Goal: Check status

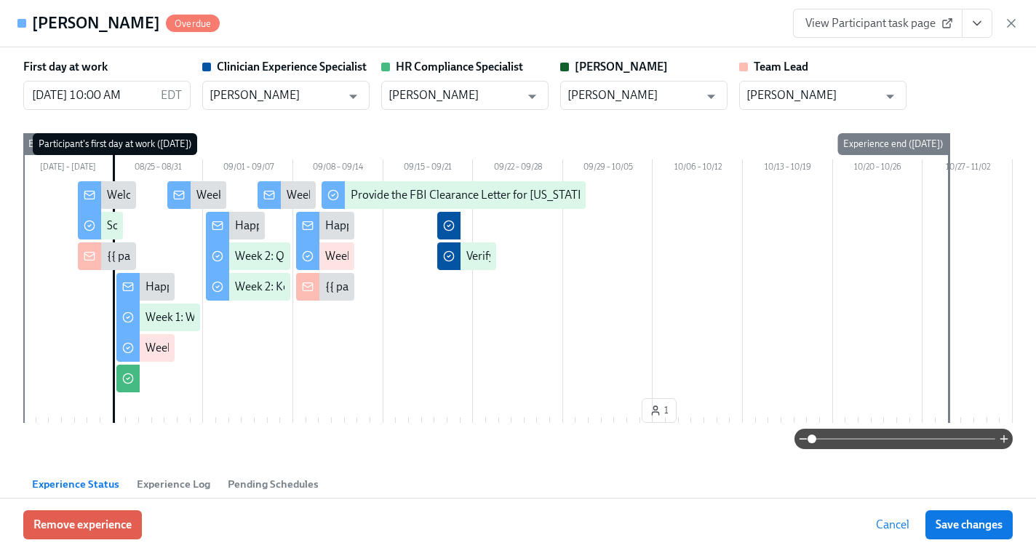
scroll to position [0, 7045]
click at [1017, 26] on icon "button" at bounding box center [1011, 23] width 15 height 15
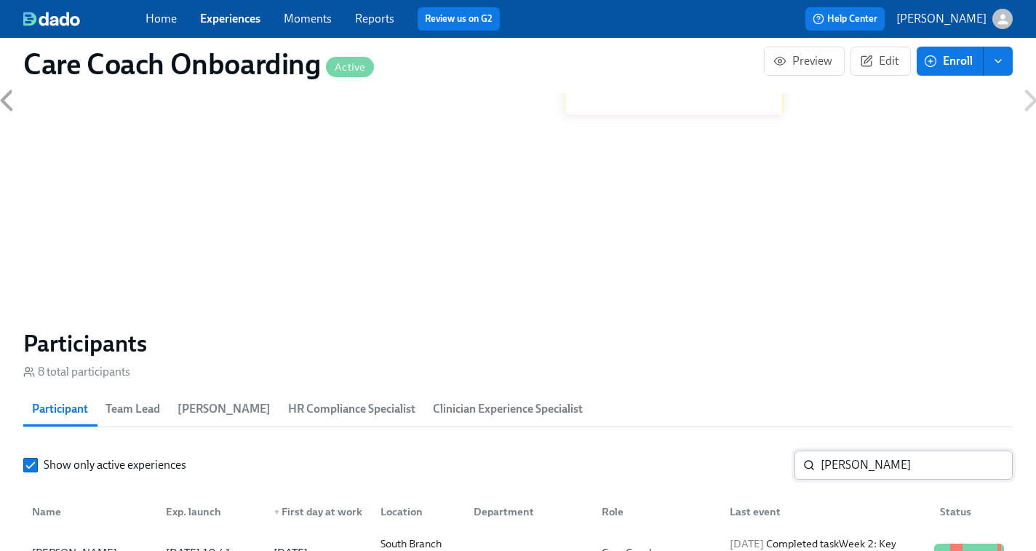
click at [836, 461] on input "Lauren Bennett" at bounding box center [917, 464] width 192 height 29
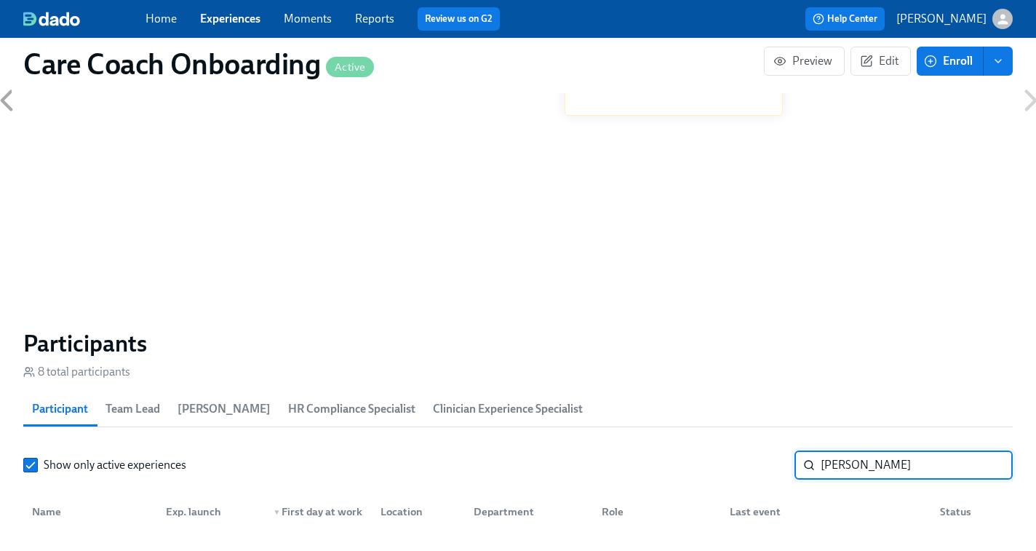
type input "amalia"
click at [225, 12] on link "Experiences" at bounding box center [230, 19] width 60 height 14
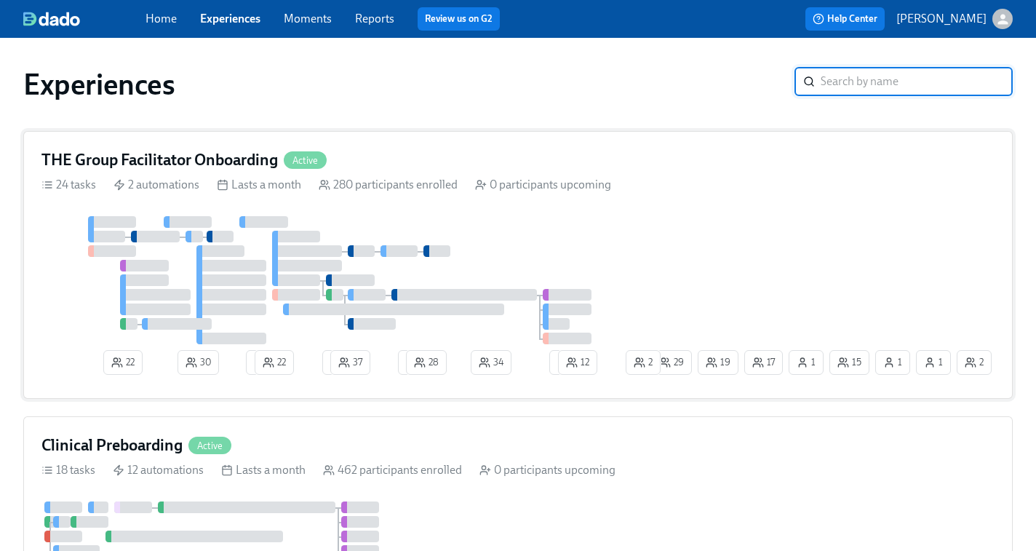
scroll to position [38, 0]
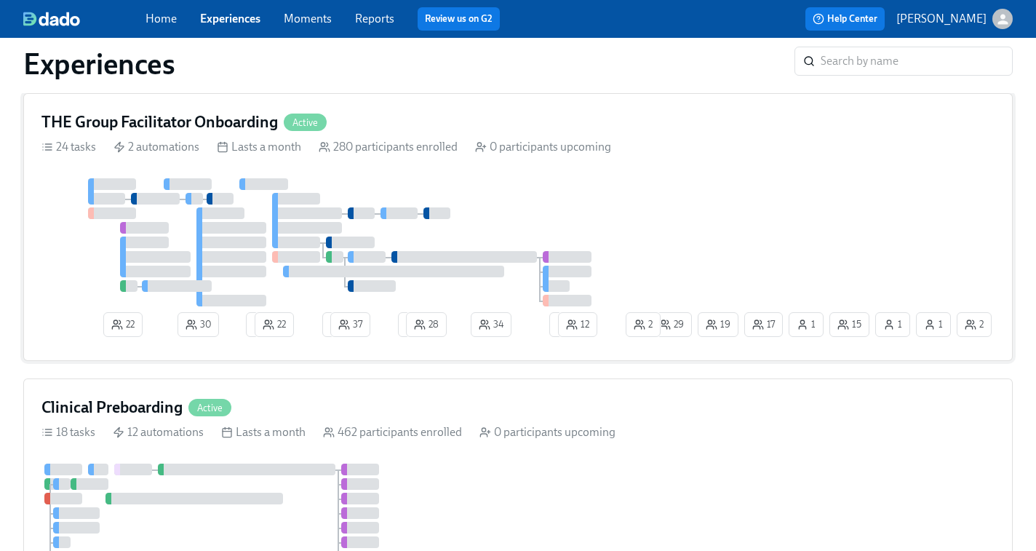
click at [476, 247] on div at bounding box center [344, 242] width 607 height 128
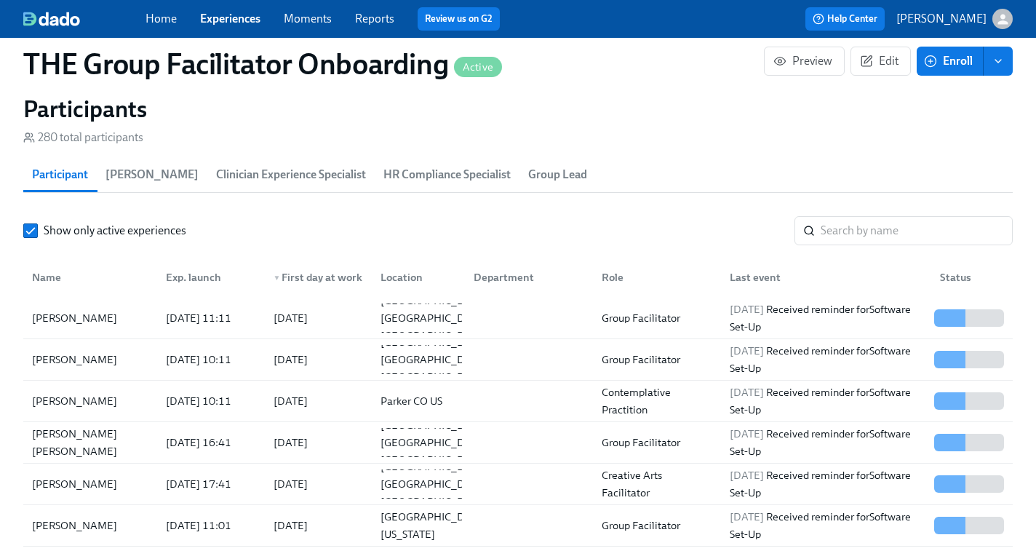
scroll to position [1299, 0]
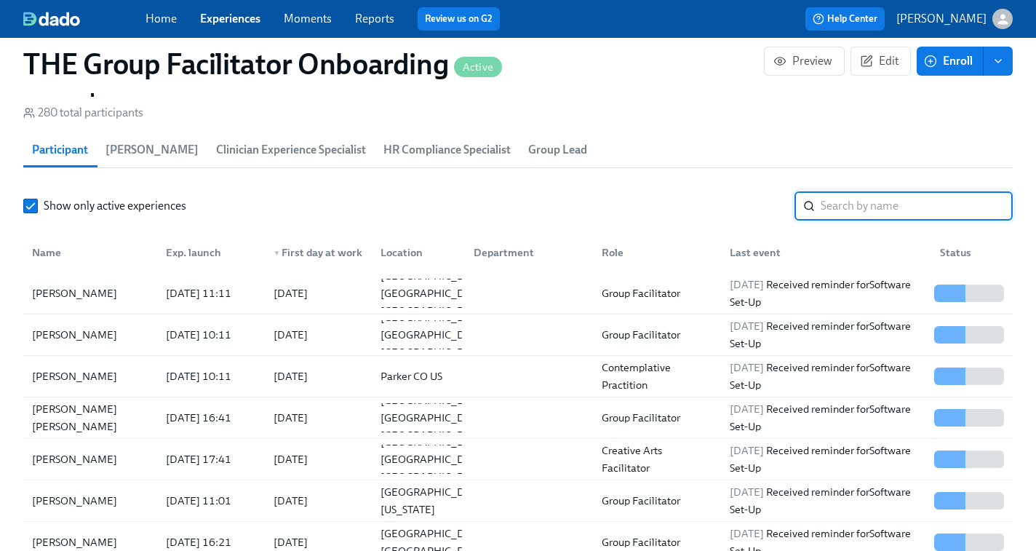
click at [839, 203] on input "search" at bounding box center [917, 205] width 192 height 29
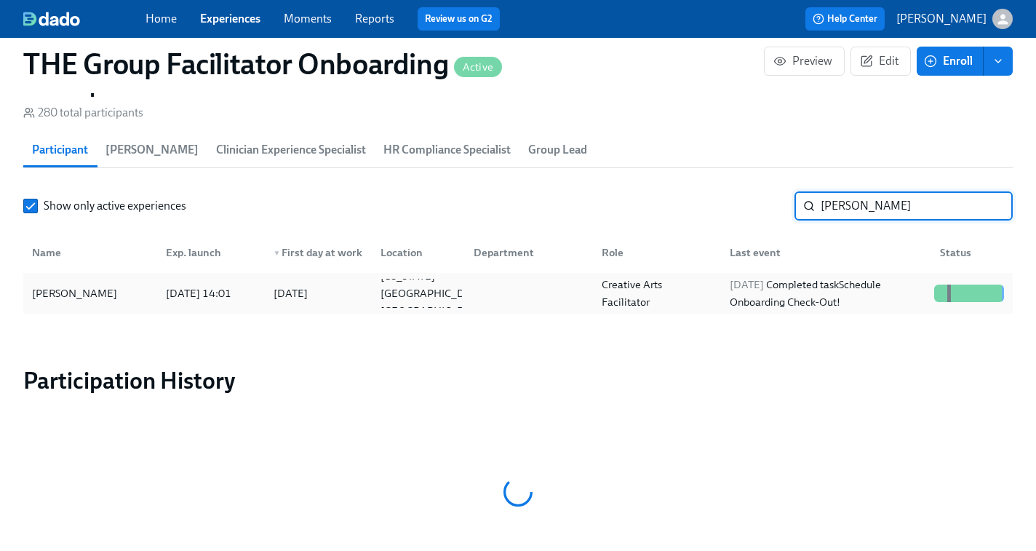
type input "amalia"
click at [835, 294] on div "2025/10/03 Completed task Schedule Onboarding Check-Out!" at bounding box center [826, 293] width 204 height 35
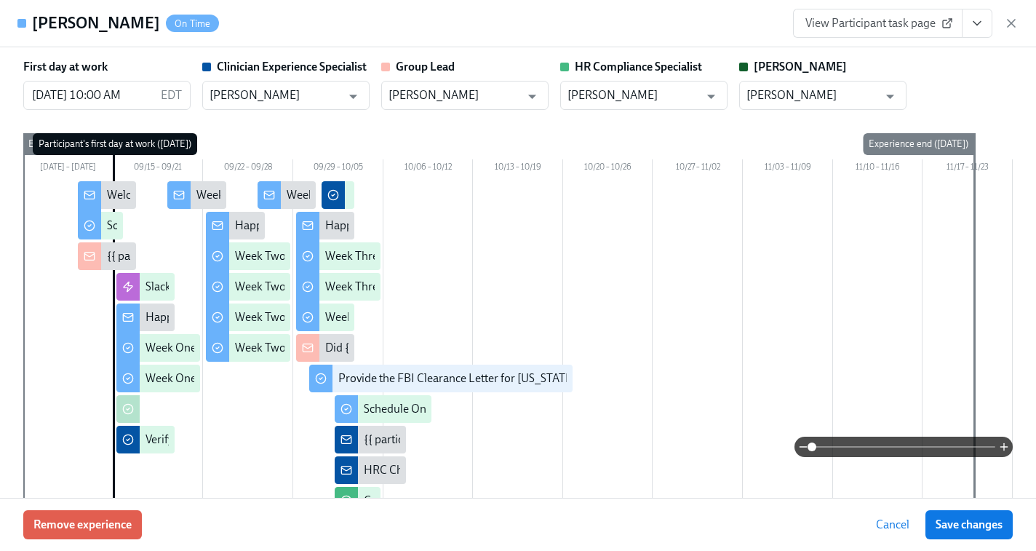
scroll to position [0, 21067]
click at [979, 25] on icon "View task page" at bounding box center [977, 23] width 15 height 15
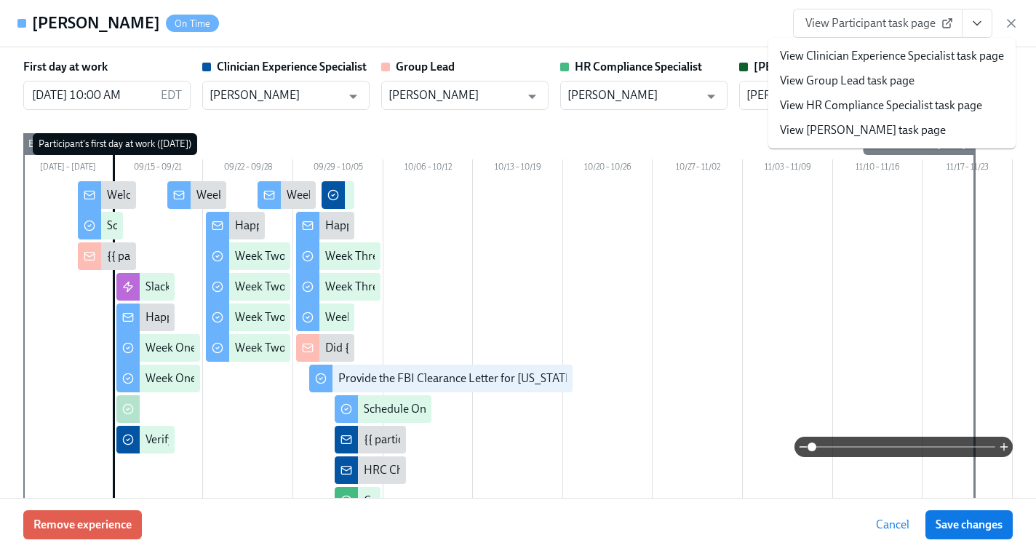
click at [870, 49] on link "View Clinician Experience Specialist task page" at bounding box center [892, 56] width 224 height 16
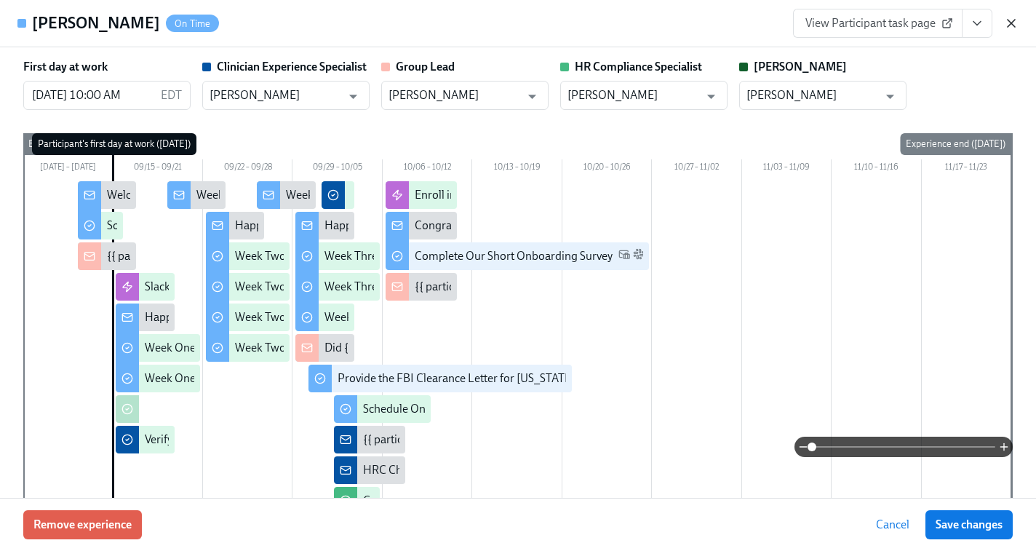
click at [1008, 20] on icon "button" at bounding box center [1011, 23] width 15 height 15
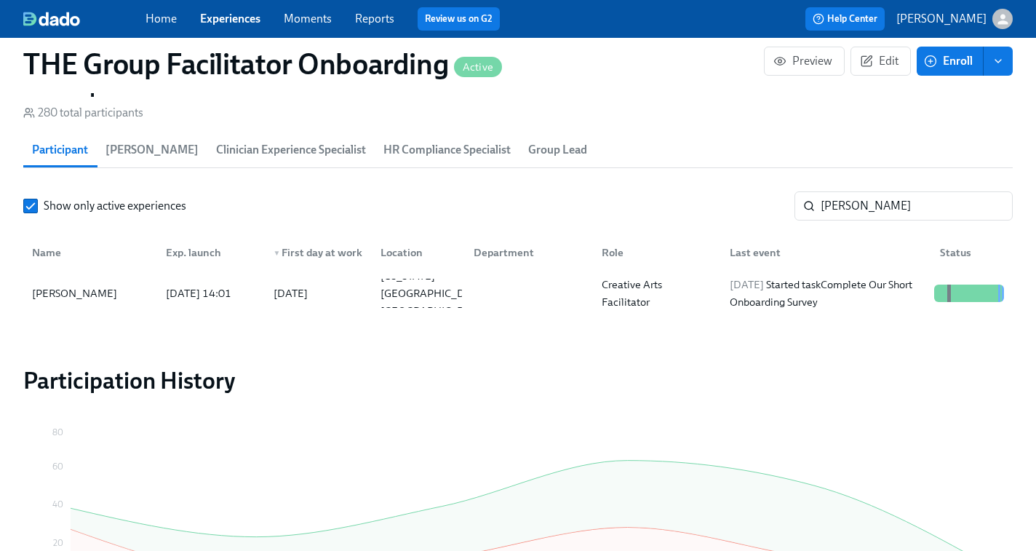
click at [242, 16] on link "Experiences" at bounding box center [230, 19] width 60 height 14
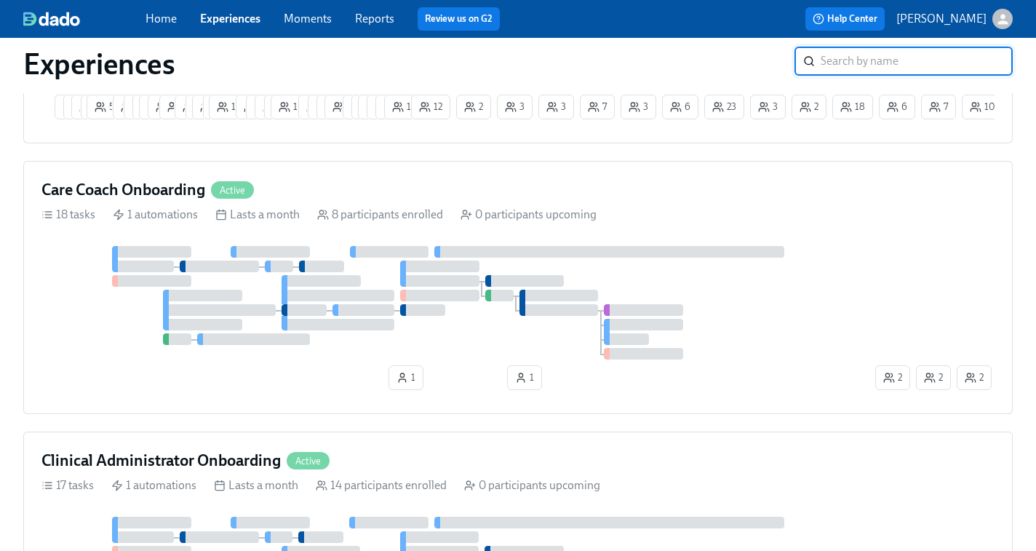
scroll to position [639, 0]
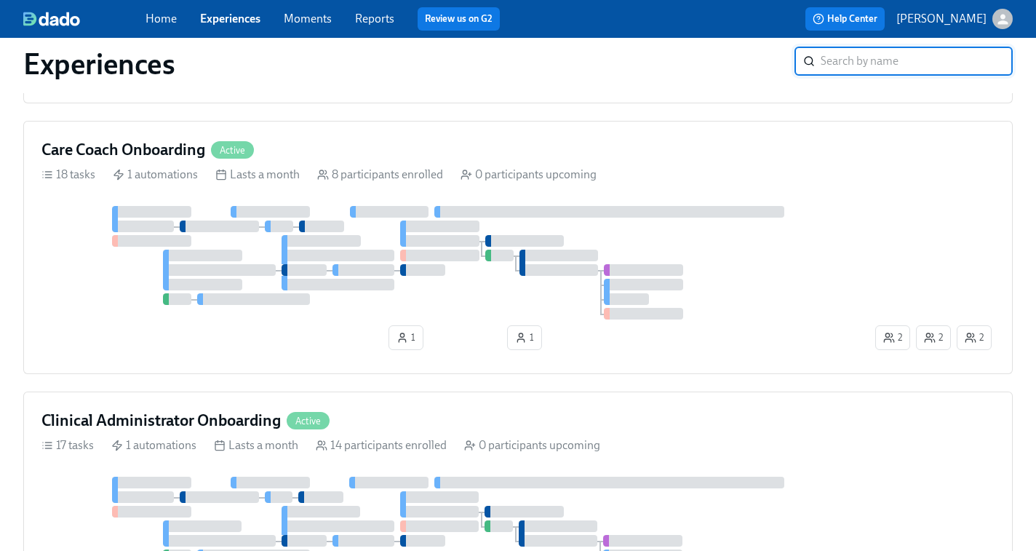
click at [737, 302] on div at bounding box center [456, 262] width 831 height 113
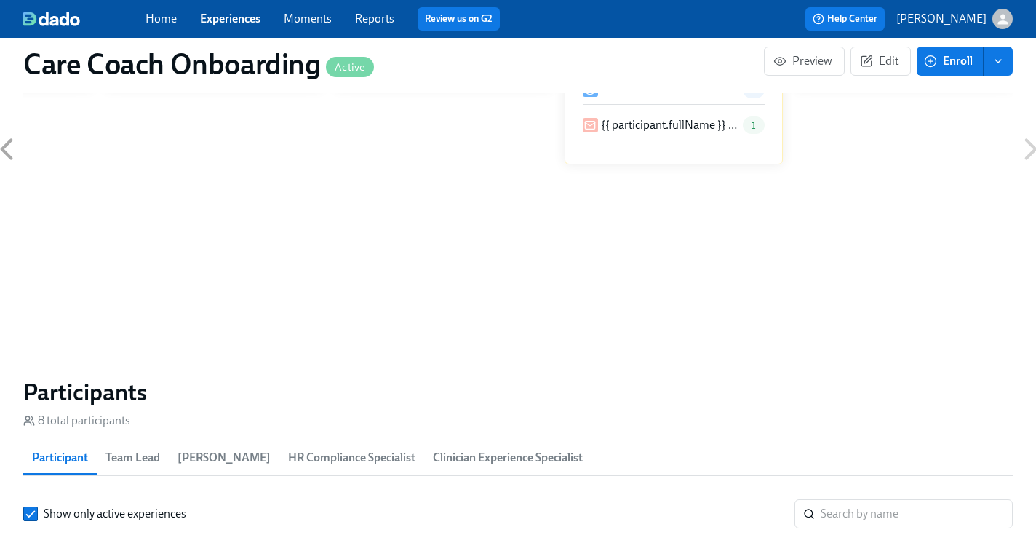
scroll to position [1152, 0]
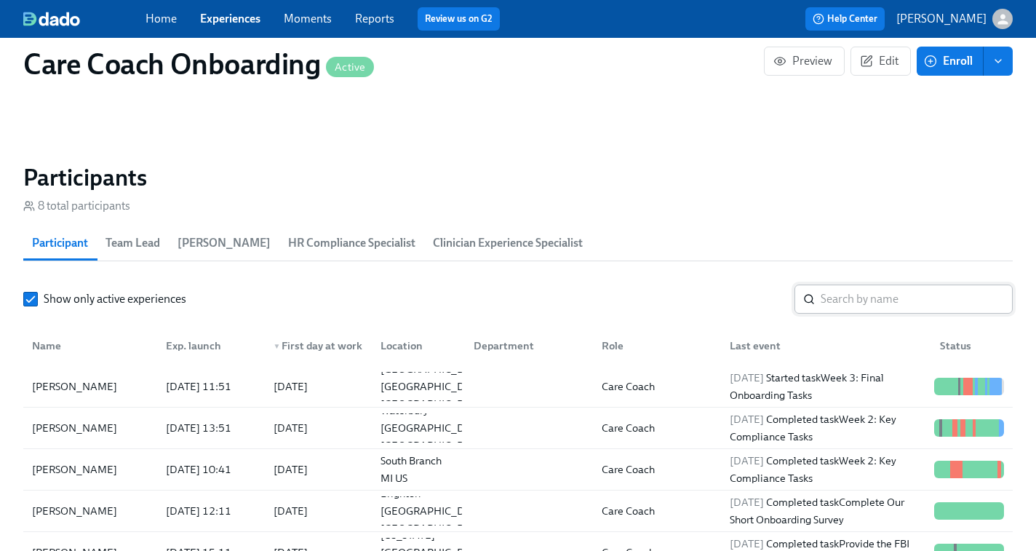
click at [845, 301] on input "search" at bounding box center [917, 298] width 192 height 29
click at [819, 428] on div "2025/10/06 Completed task Week 2: Key Compliance Tasks" at bounding box center [826, 427] width 204 height 35
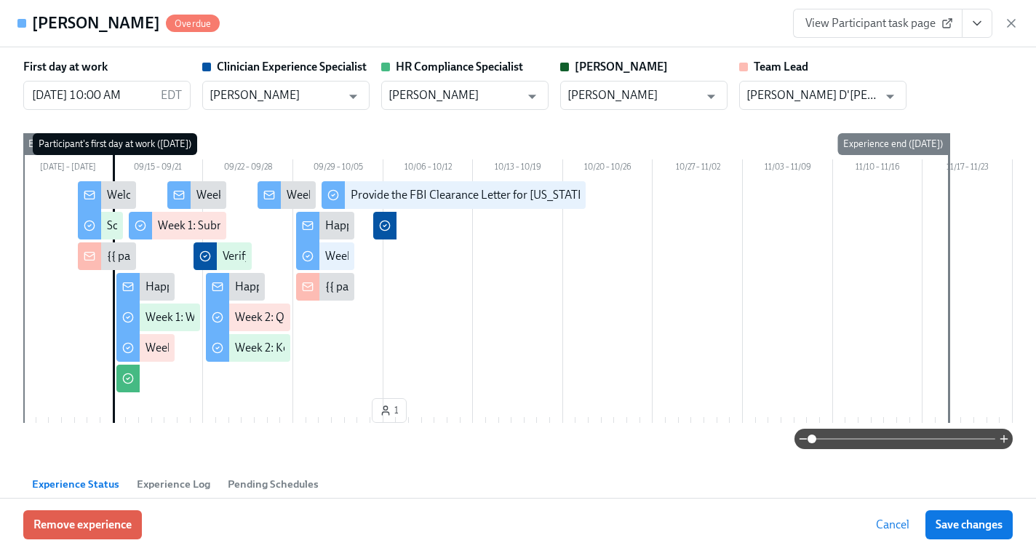
click at [894, 28] on span "View Participant task page" at bounding box center [877, 23] width 145 height 15
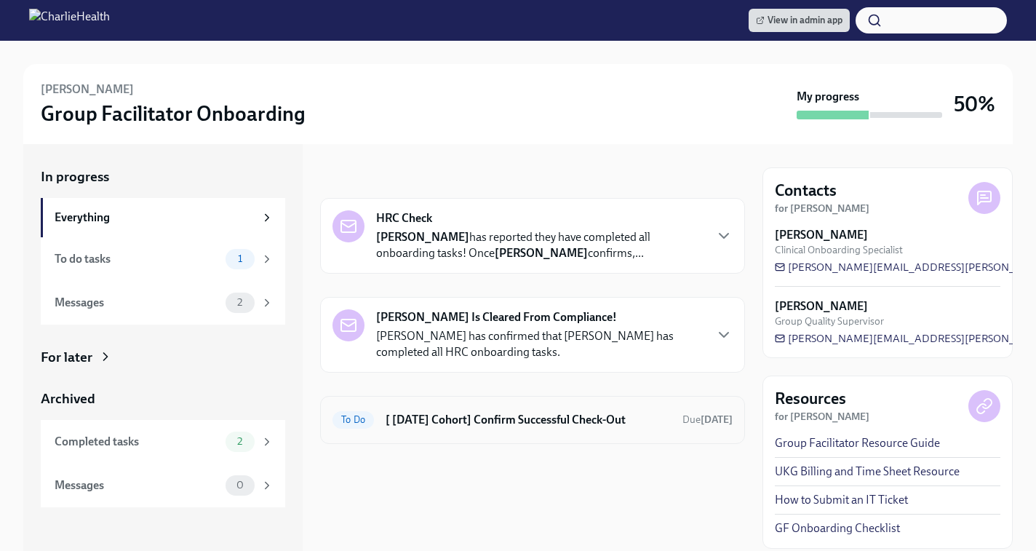
click at [450, 424] on h6 "[ [DATE] Cohort] Confirm Successful Check-Out" at bounding box center [528, 420] width 285 height 16
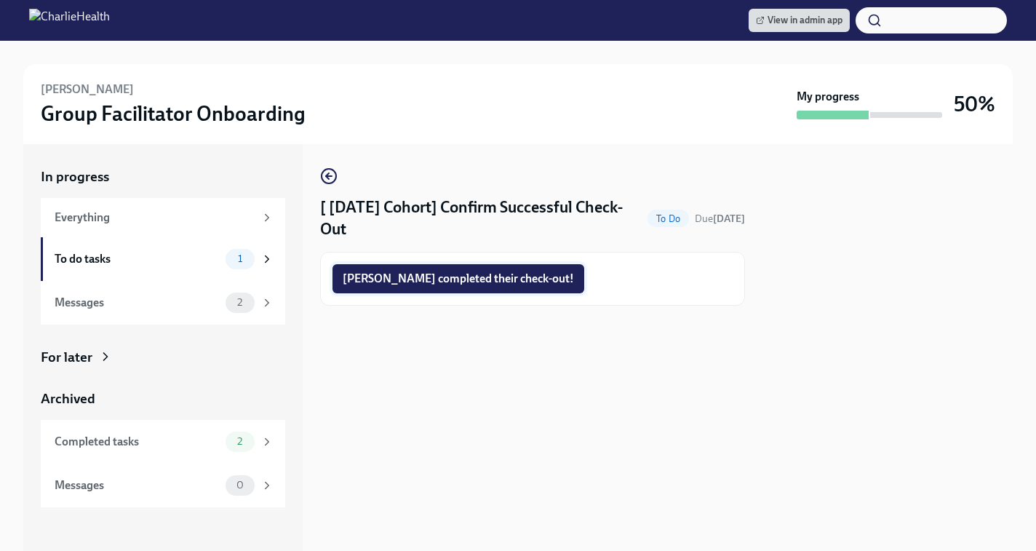
click at [392, 282] on span "[PERSON_NAME] completed their check-out!" at bounding box center [458, 278] width 231 height 15
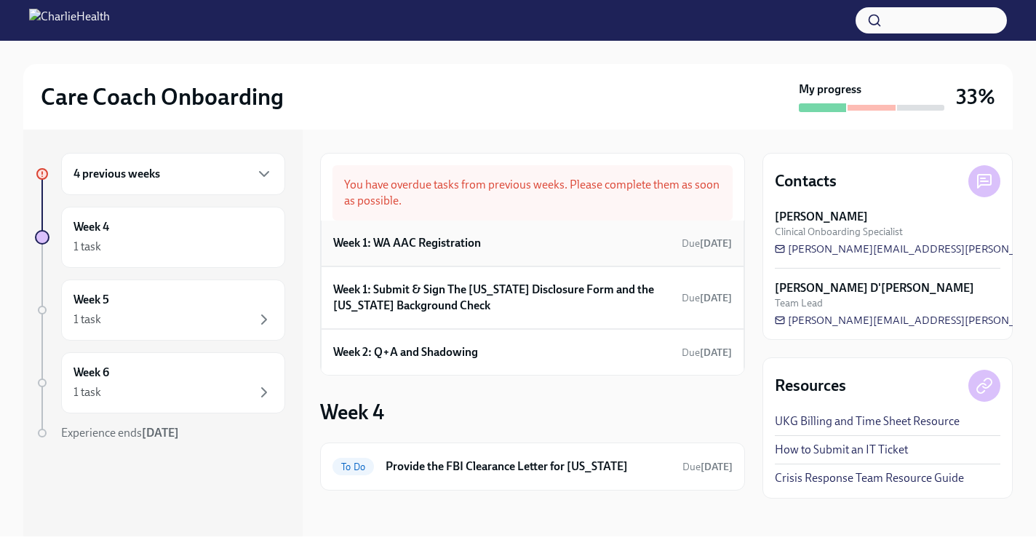
click at [490, 236] on div "Week 1: WA AAC Registration Due [DATE]" at bounding box center [532, 243] width 399 height 22
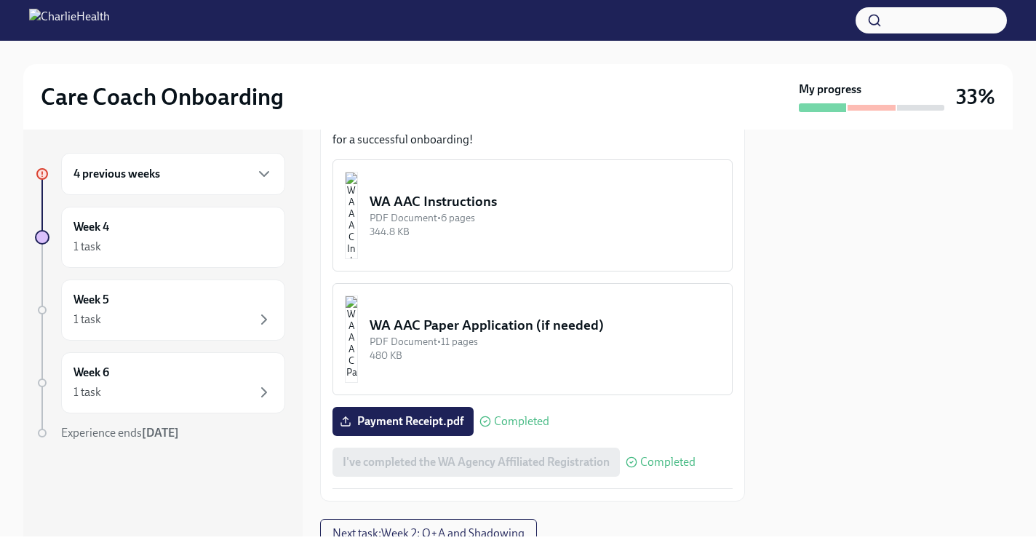
scroll to position [954, 0]
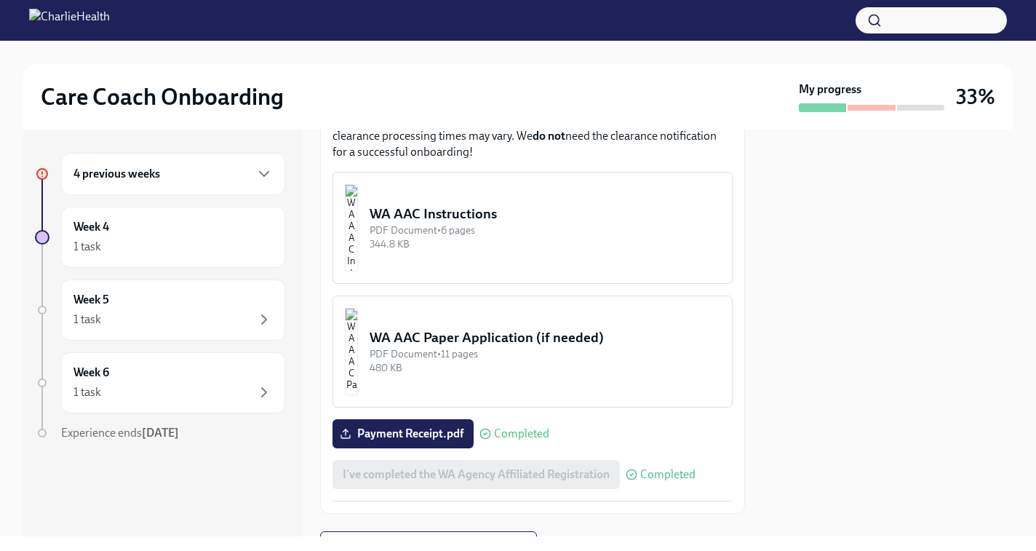
click at [481, 220] on div "WA AAC Instructions" at bounding box center [545, 213] width 351 height 19
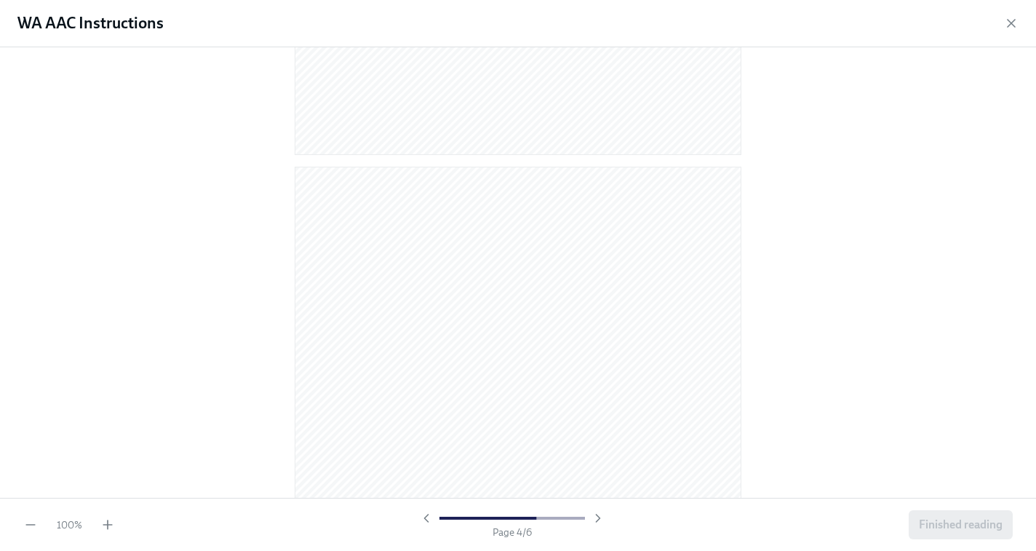
scroll to position [3097, 0]
click at [936, 525] on span "Finished reading" at bounding box center [961, 524] width 84 height 15
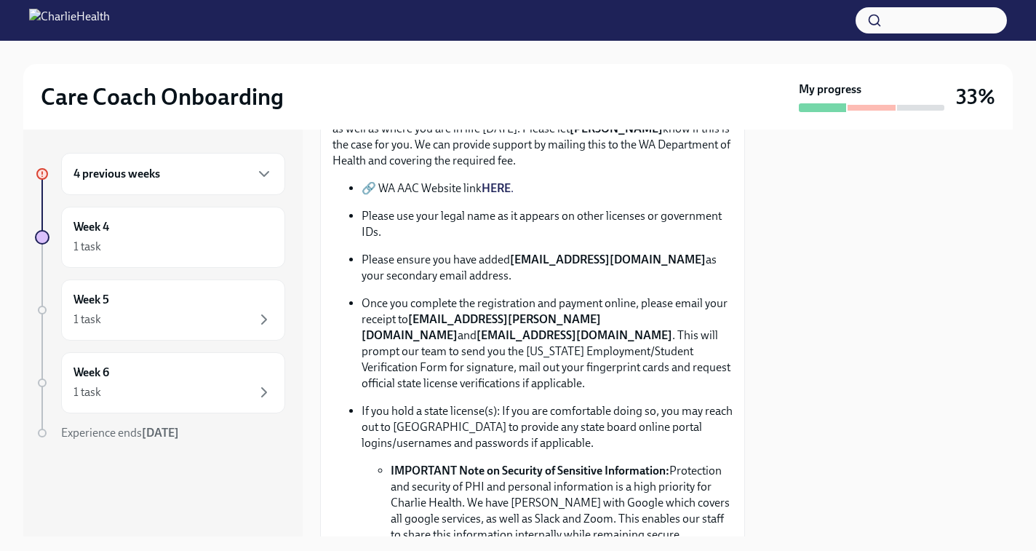
scroll to position [1024, 0]
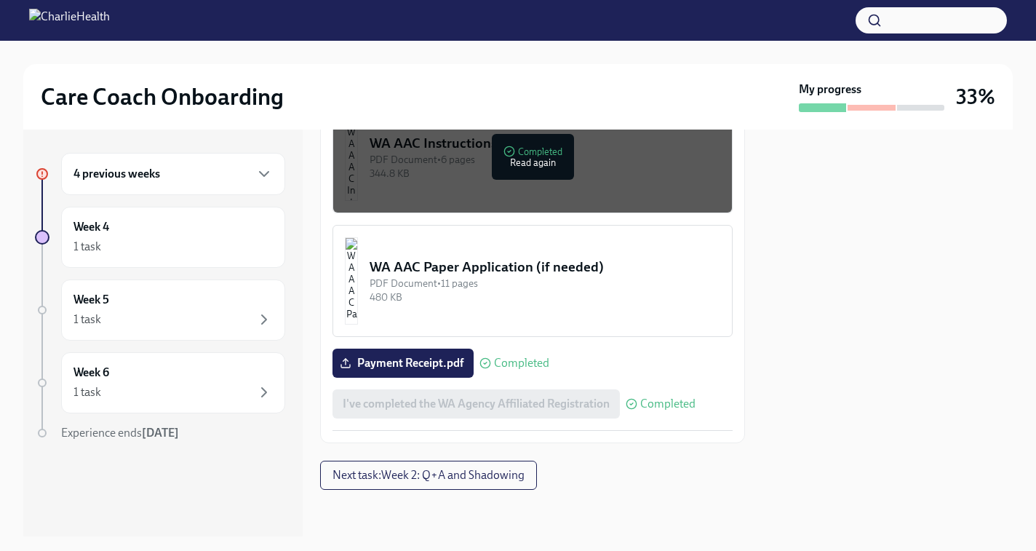
click at [519, 296] on div "480 KB" at bounding box center [545, 297] width 351 height 14
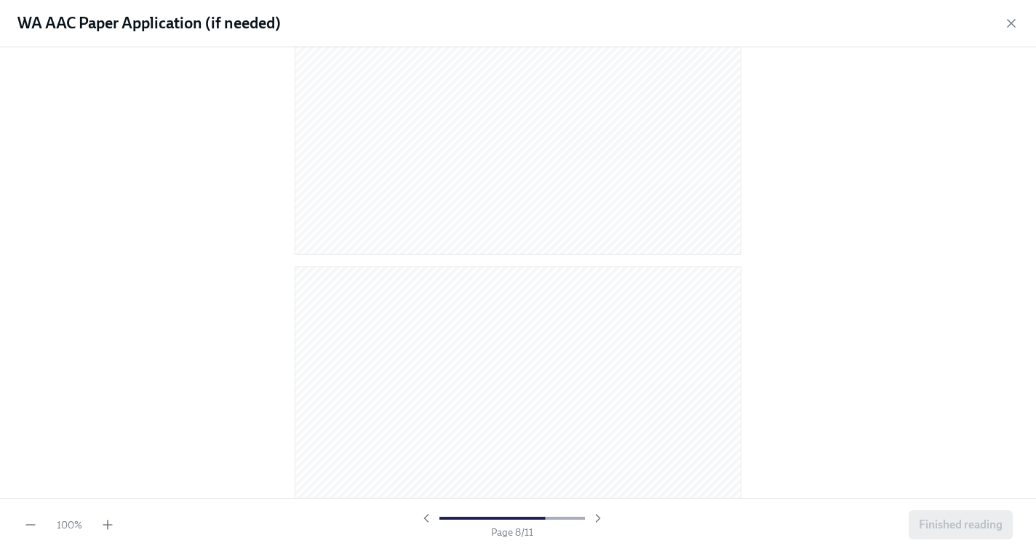
scroll to position [6043, 0]
click at [933, 519] on span "Finished reading" at bounding box center [961, 524] width 84 height 15
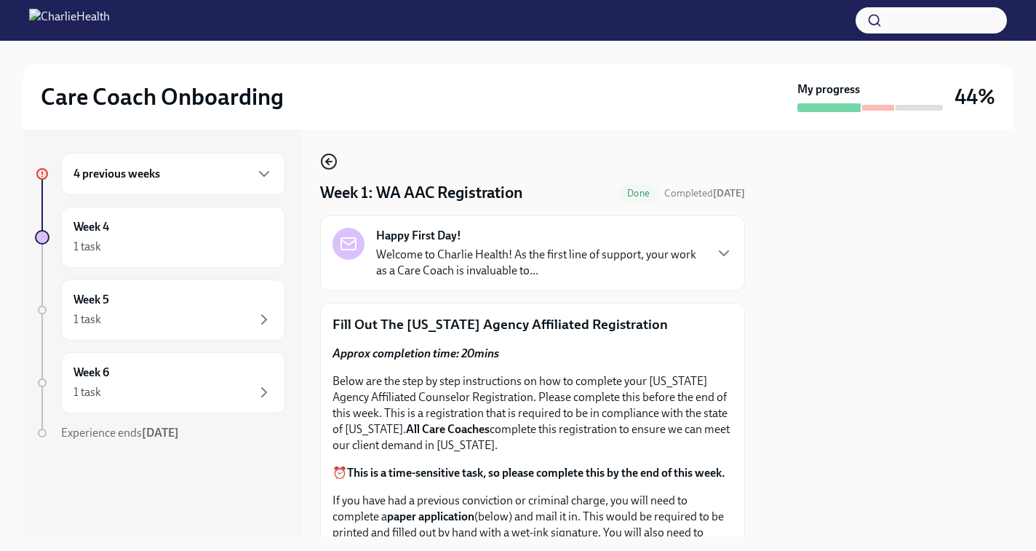
click at [327, 164] on icon "button" at bounding box center [327, 162] width 3 height 6
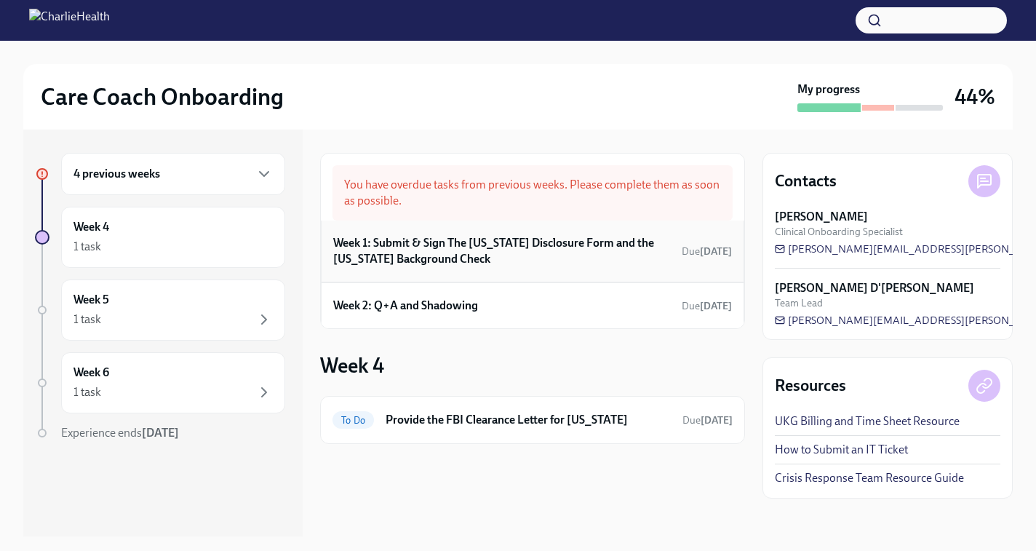
click at [474, 244] on h6 "Week 1: Submit & Sign The Utah Disclosure Form and the Louisiana Background Che…" at bounding box center [504, 251] width 343 height 32
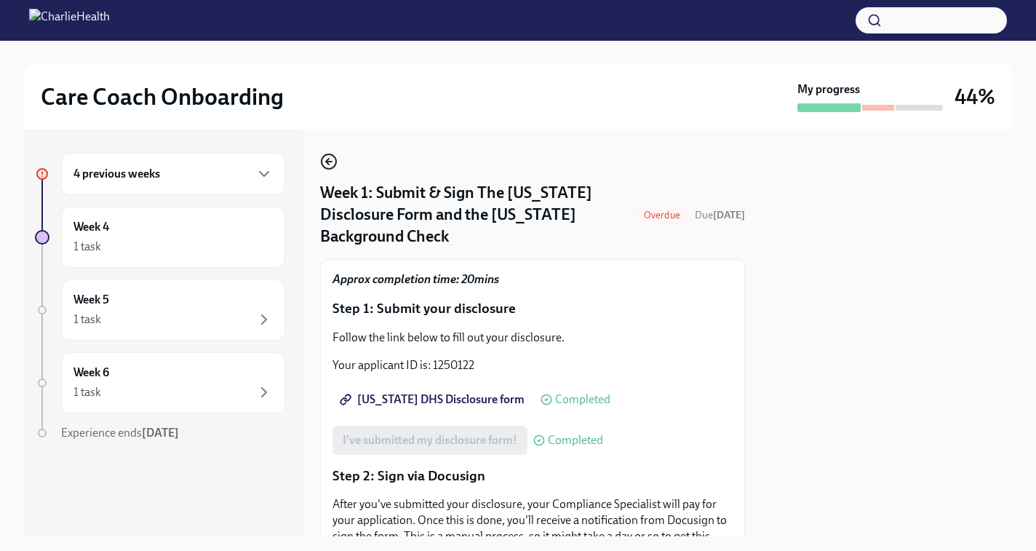
click at [323, 159] on icon "button" at bounding box center [328, 161] width 17 height 17
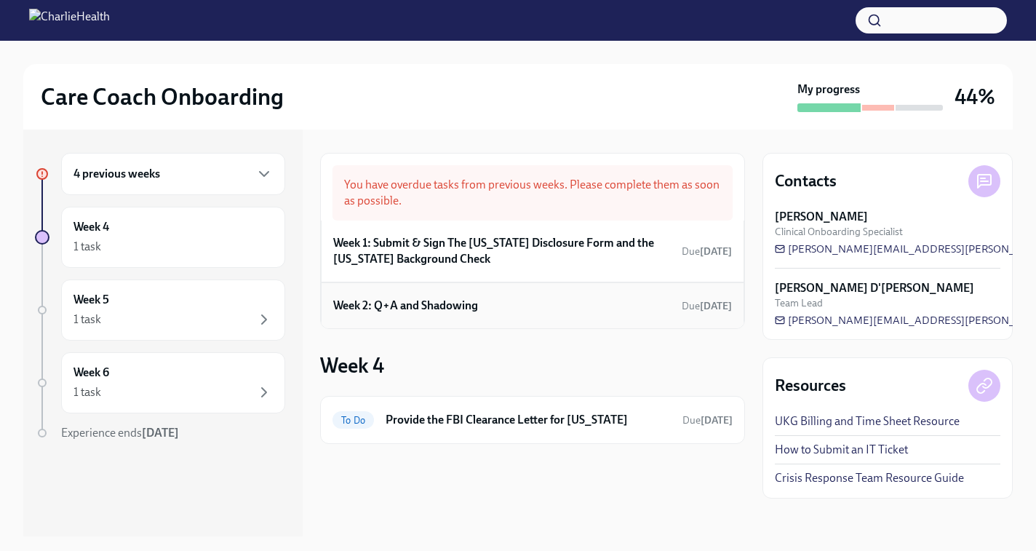
click at [410, 310] on h6 "Week 2: Q+A and Shadowing" at bounding box center [405, 306] width 145 height 16
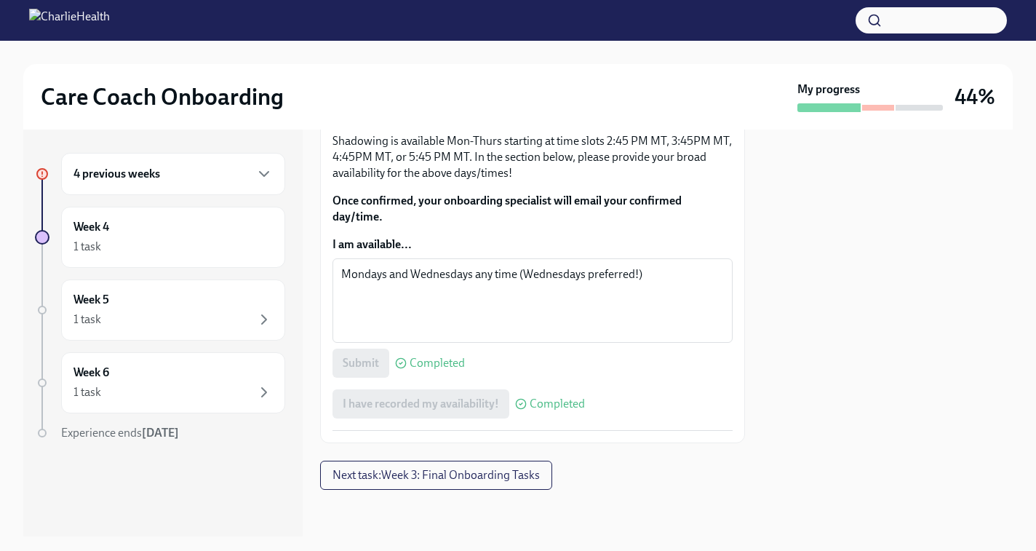
scroll to position [928, 0]
